Goal: Task Accomplishment & Management: Manage account settings

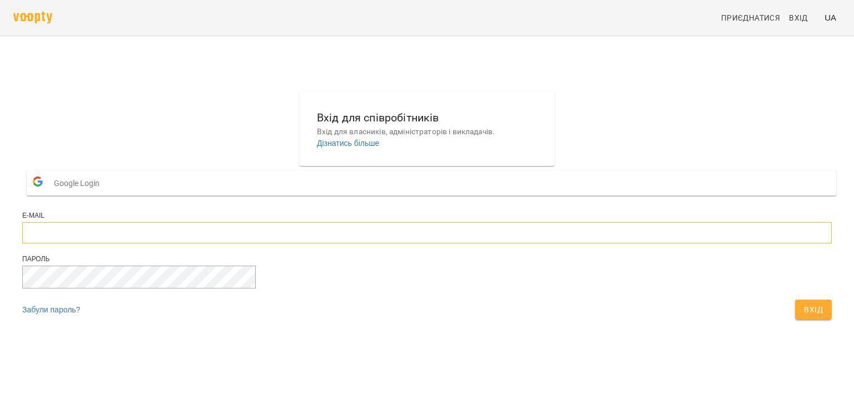
type input "**********"
click at [793, 322] on div "Вхід" at bounding box center [813, 309] width 41 height 24
click at [804, 316] on span "Вхід" at bounding box center [813, 309] width 19 height 13
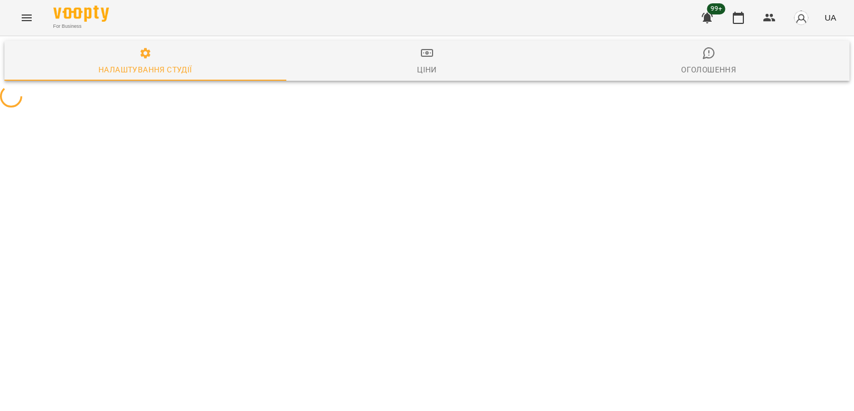
select select "**"
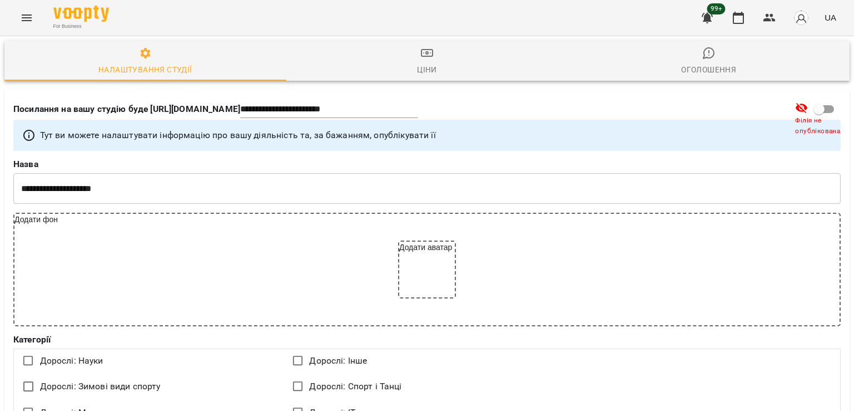
click at [24, 14] on icon "Menu" at bounding box center [26, 17] width 13 height 13
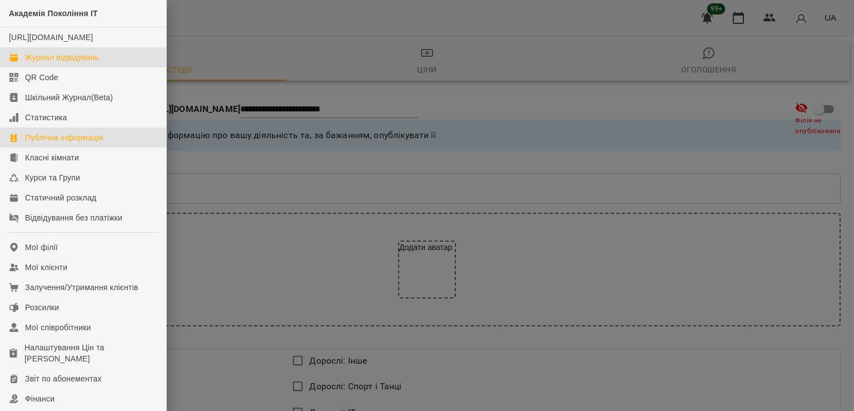
click at [82, 63] on div "Журнал відвідувань" at bounding box center [62, 57] width 74 height 11
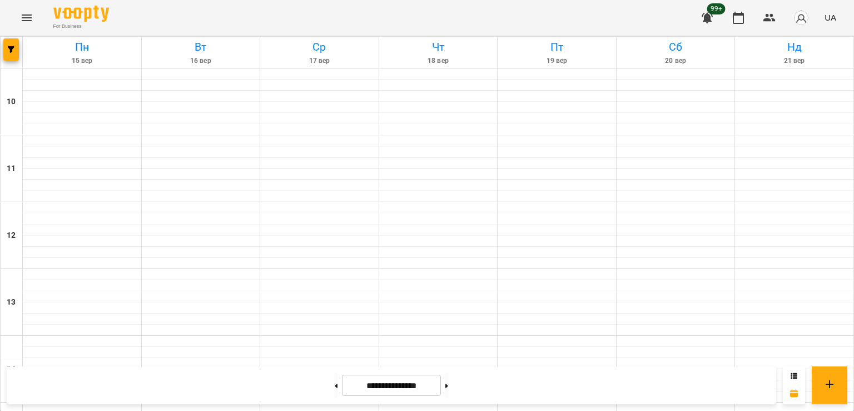
scroll to position [389, 0]
click at [15, 52] on span "button" at bounding box center [11, 49] width 16 height 7
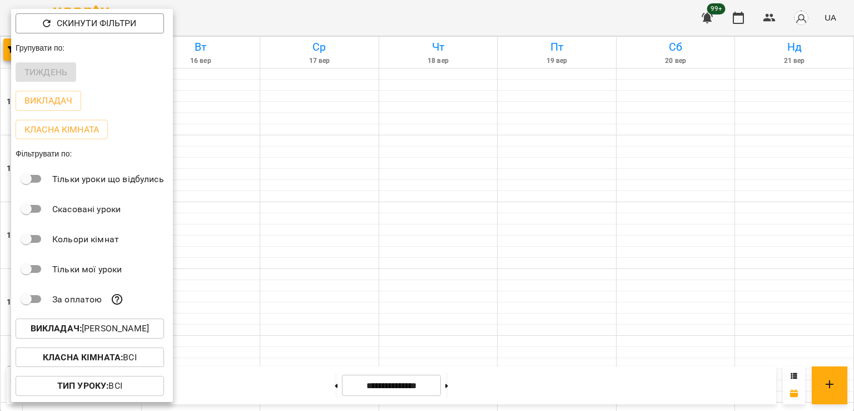
click at [118, 329] on p "Викладач : Денис Пущало" at bounding box center [90, 328] width 118 height 13
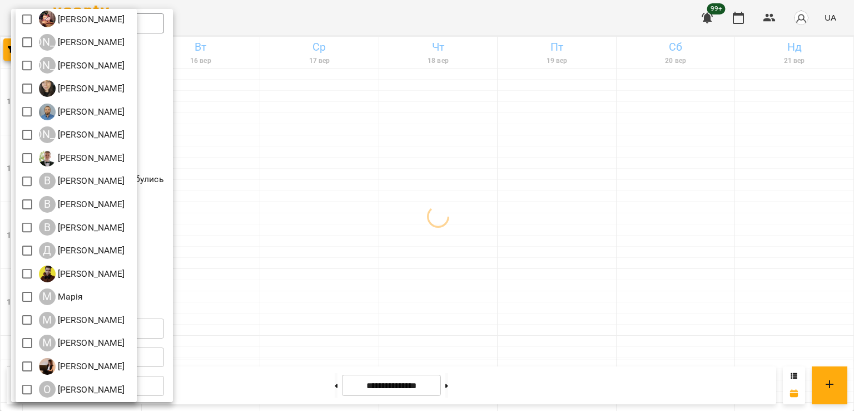
scroll to position [111, 0]
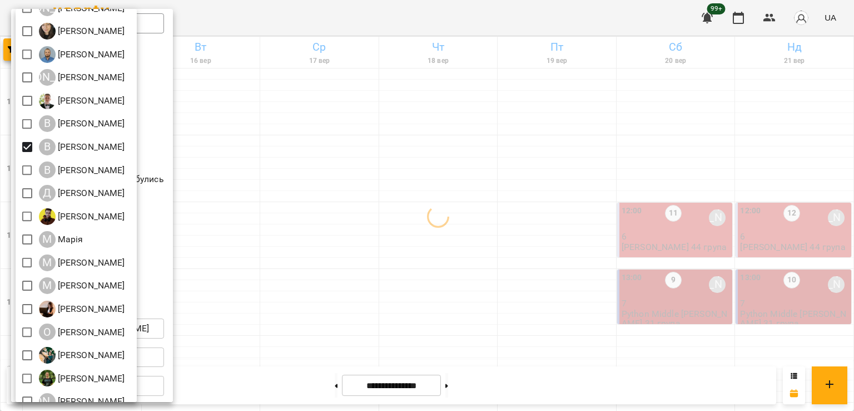
click at [462, 228] on div at bounding box center [427, 205] width 854 height 411
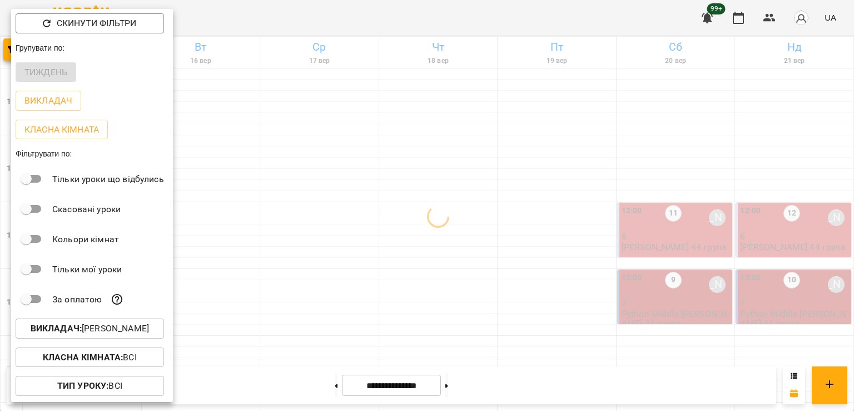
click at [458, 276] on div at bounding box center [427, 205] width 854 height 411
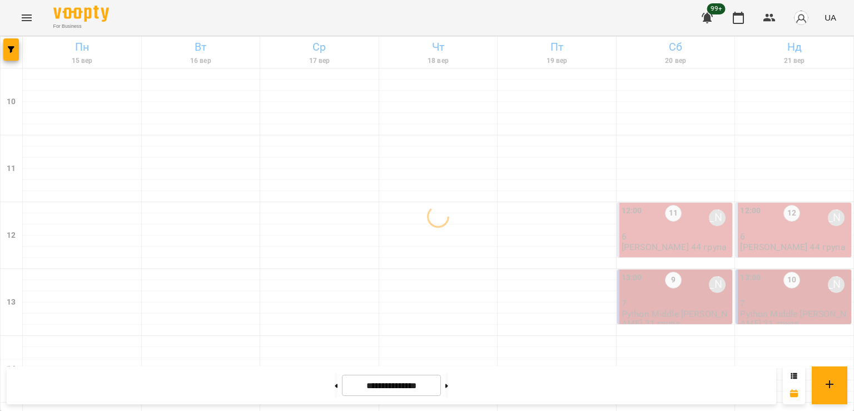
scroll to position [389, 0]
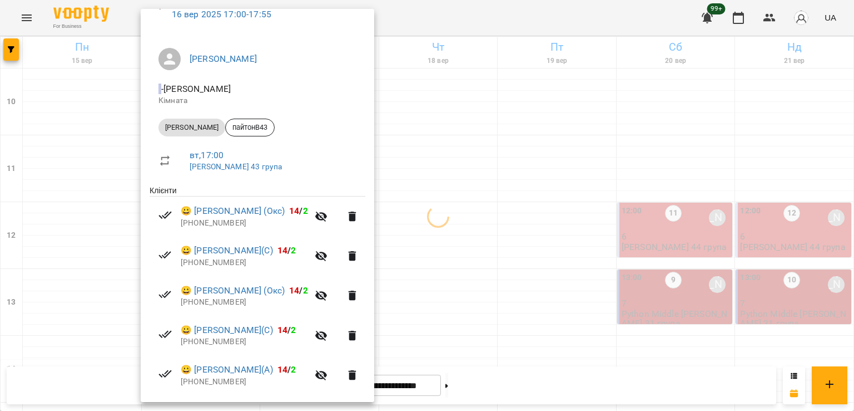
scroll to position [214, 0]
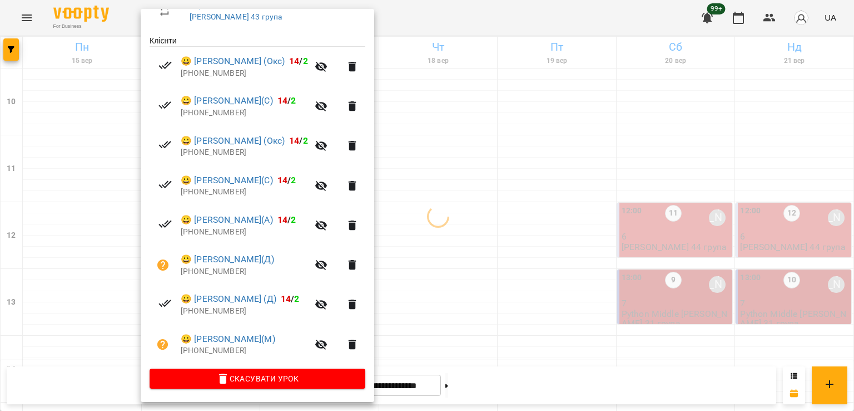
click at [458, 224] on div at bounding box center [427, 205] width 854 height 411
